Goal: Find specific page/section: Find specific page/section

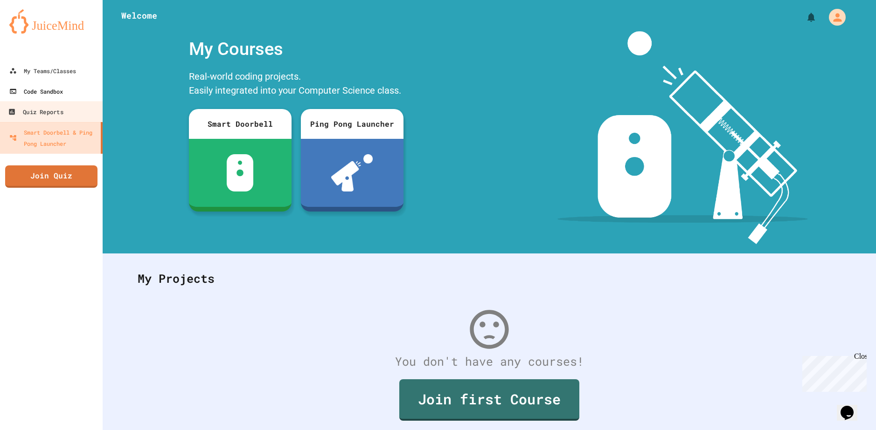
click at [10, 99] on link "Code Sandbox" at bounding box center [51, 91] width 103 height 21
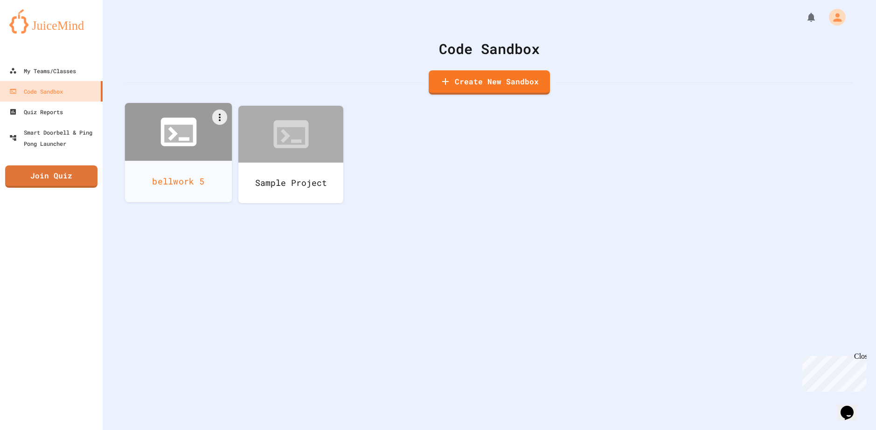
click at [193, 151] on icon at bounding box center [178, 132] width 43 height 43
